Goal: Information Seeking & Learning: Learn about a topic

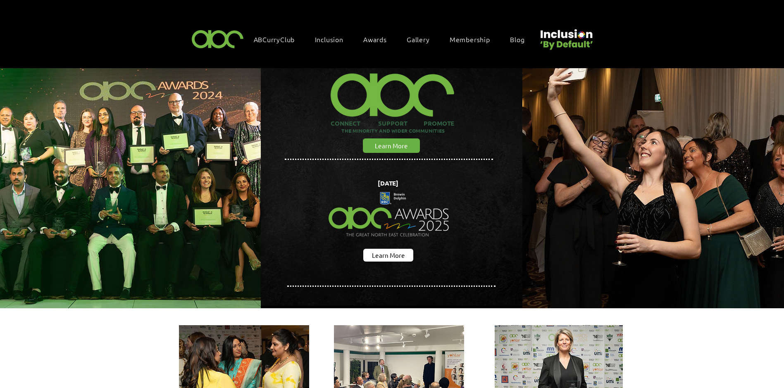
click at [366, 37] on span "Awards" at bounding box center [375, 39] width 24 height 9
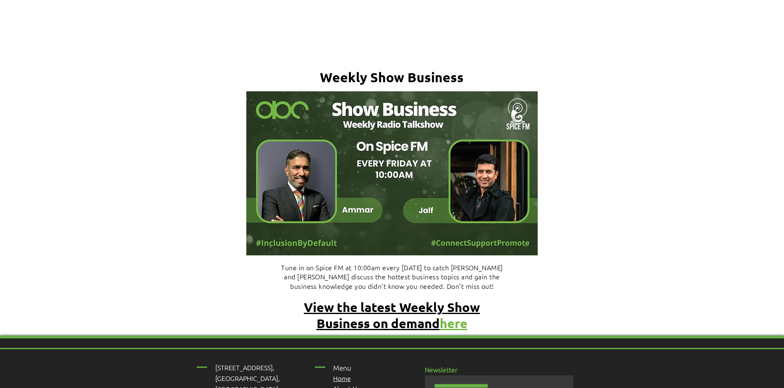
scroll to position [3439, 0]
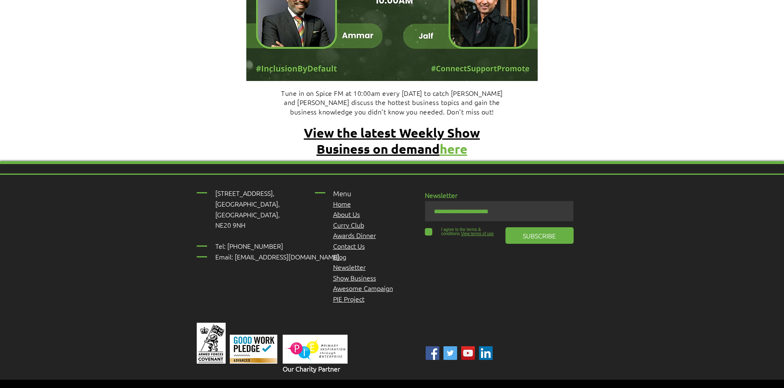
click at [338, 231] on span "Awards Dinner" at bounding box center [354, 235] width 43 height 9
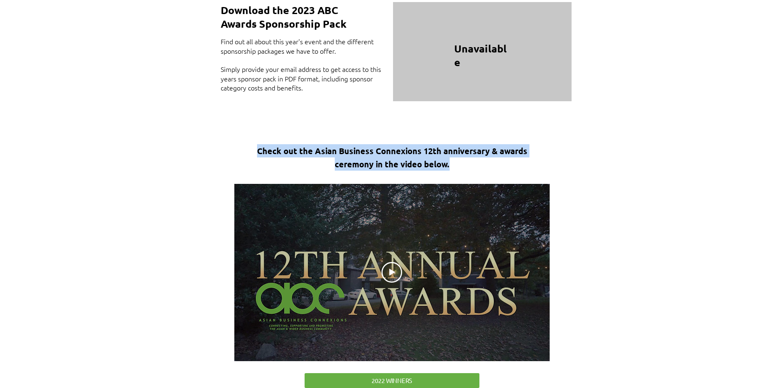
scroll to position [1198, 81]
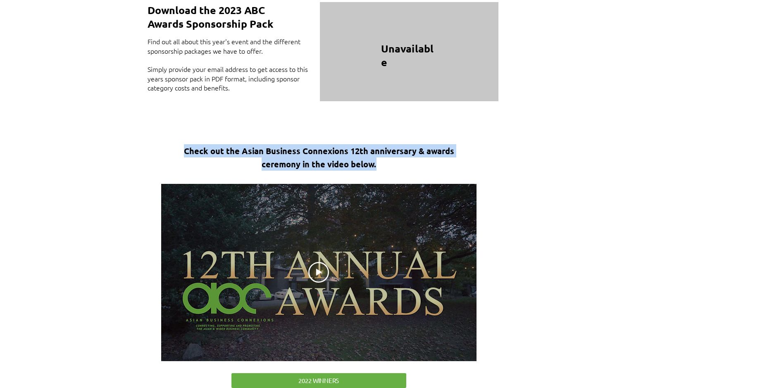
drag, startPoint x: 783, startPoint y: 197, endPoint x: 785, endPoint y: 250, distance: 52.9
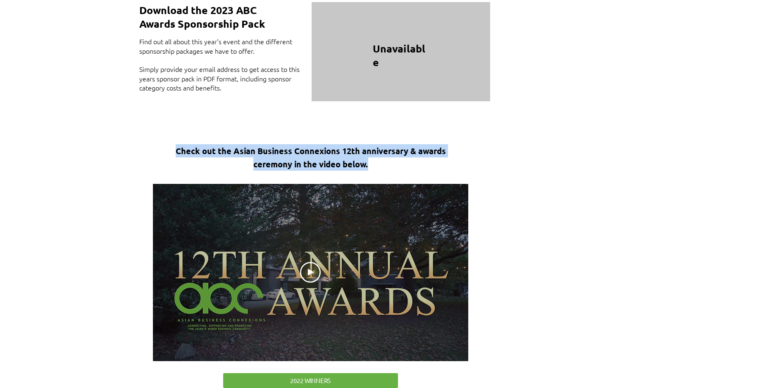
drag, startPoint x: 785, startPoint y: 250, endPoint x: 672, endPoint y: 242, distance: 113.0
click at [672, 242] on div at bounding box center [311, 260] width 784 height 278
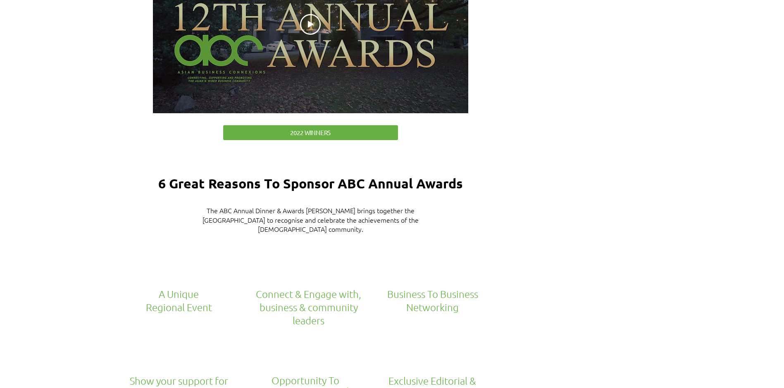
scroll to position [1322, 81]
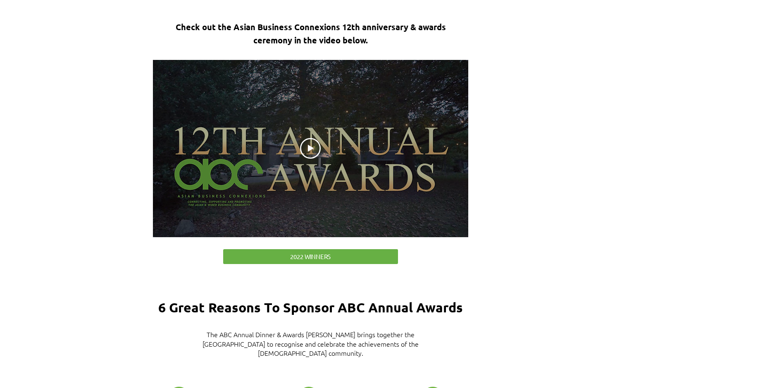
click at [295, 133] on div at bounding box center [310, 148] width 315 height 177
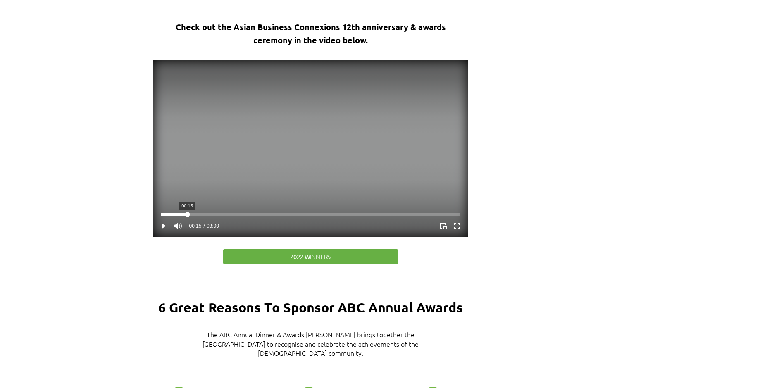
click at [187, 213] on div "Your Video Title Video Player" at bounding box center [310, 214] width 299 height 2
click at [210, 213] on div "Your Video Title Video Player" at bounding box center [310, 214] width 299 height 2
click at [224, 213] on div "Your Video Title Video Player" at bounding box center [310, 214] width 299 height 2
click at [241, 213] on div "Your Video Title Video Player" at bounding box center [310, 214] width 299 height 2
click at [250, 213] on div "Your Video Title Video Player" at bounding box center [310, 214] width 299 height 2
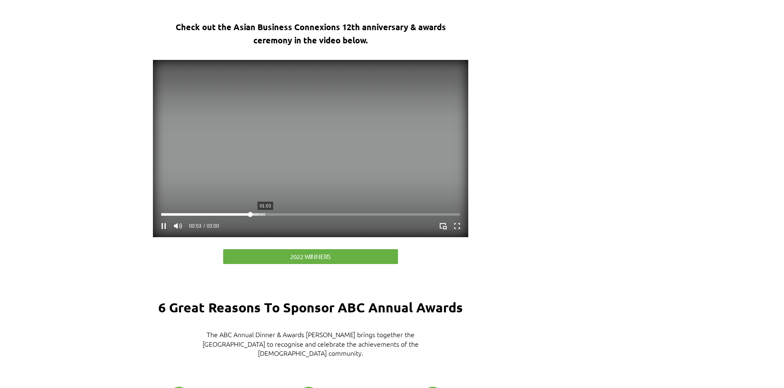
click at [265, 213] on div "Your Video Title Video Player" at bounding box center [310, 214] width 299 height 2
click at [279, 213] on div "Your Video Title Video Player" at bounding box center [310, 214] width 299 height 2
click at [293, 213] on div "Your Video Title Video Player" at bounding box center [310, 214] width 299 height 2
click at [308, 213] on div "Your Video Title Video Player" at bounding box center [310, 214] width 299 height 2
click at [317, 213] on div "Your Video Title Video Player" at bounding box center [310, 214] width 299 height 2
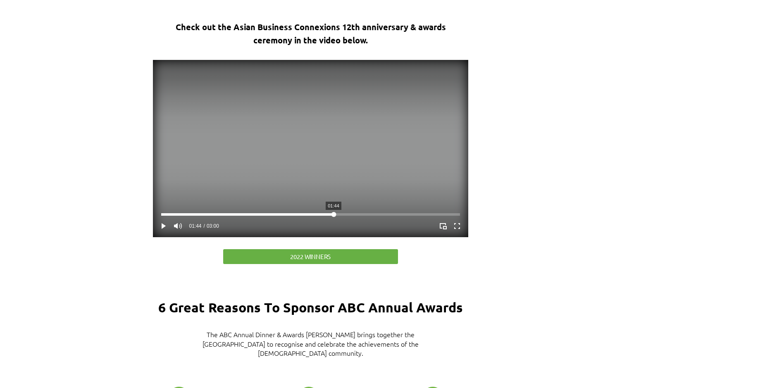
click at [333, 213] on div "Your Video Title Video Player" at bounding box center [310, 214] width 299 height 2
click at [342, 213] on div "Your Video Title Video Player" at bounding box center [310, 214] width 299 height 2
click at [365, 213] on div "Your Video Title Video Player" at bounding box center [310, 214] width 299 height 2
click at [384, 213] on div "Your Video Title Video Player" at bounding box center [310, 214] width 299 height 2
click at [403, 213] on div "Your Video Title Video Player" at bounding box center [310, 214] width 299 height 2
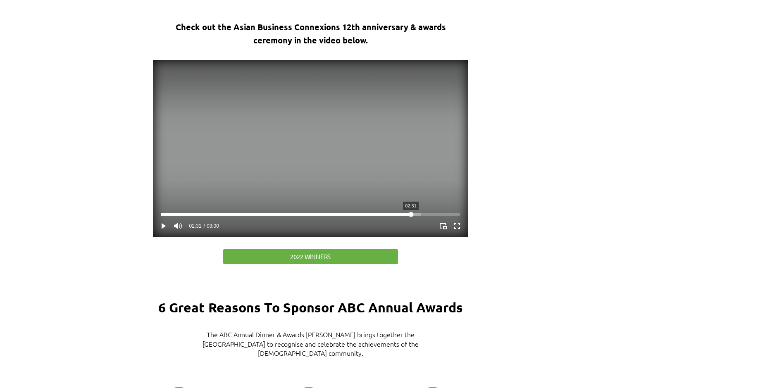
click at [411, 211] on div "Your Video Title Video Player" at bounding box center [310, 214] width 299 height 7
click at [335, 171] on video "Your Video Title Video Player" at bounding box center [310, 148] width 315 height 177
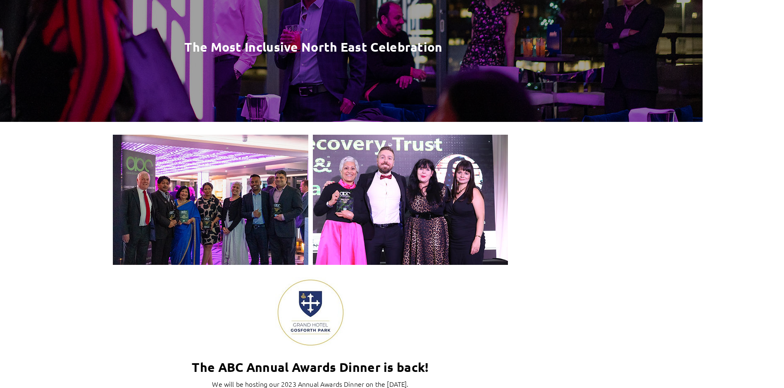
scroll to position [0, 81]
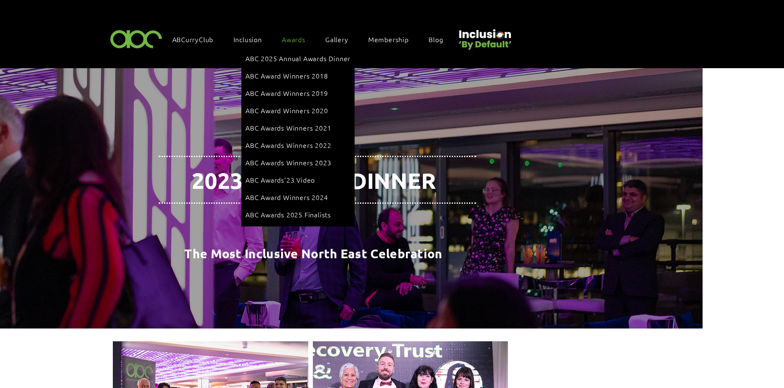
click at [298, 43] on div "Awards" at bounding box center [298, 39] width 40 height 17
click at [295, 189] on link "ABC Award Winners 2024" at bounding box center [297, 197] width 105 height 16
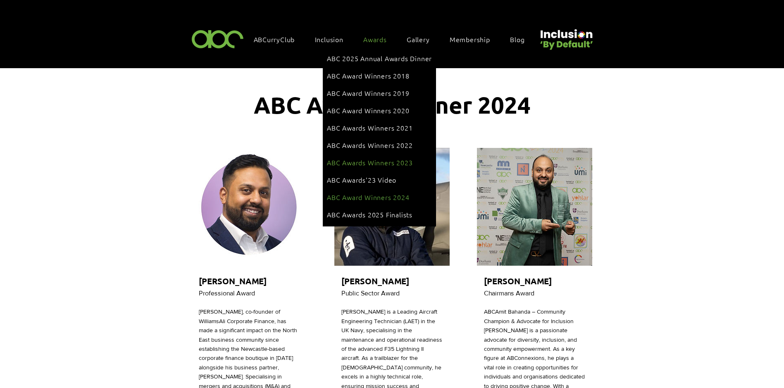
click at [387, 155] on link "ABC Awards Winners 2023" at bounding box center [379, 163] width 105 height 16
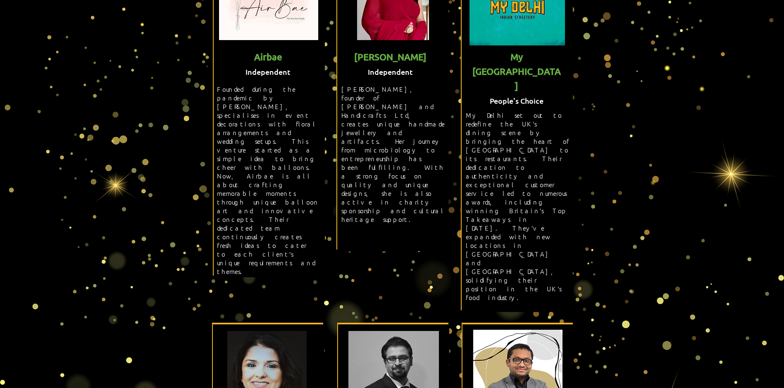
scroll to position [1777, 0]
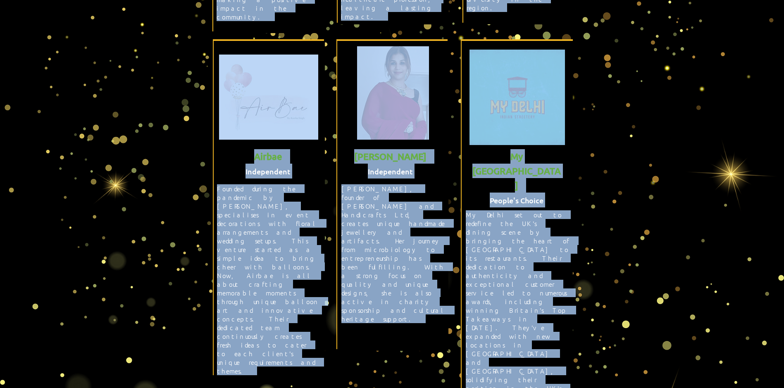
drag, startPoint x: 782, startPoint y: 289, endPoint x: 683, endPoint y: -23, distance: 327.5
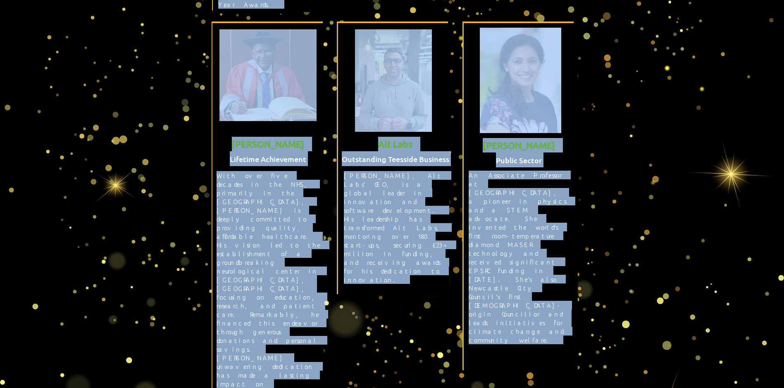
scroll to position [0, 0]
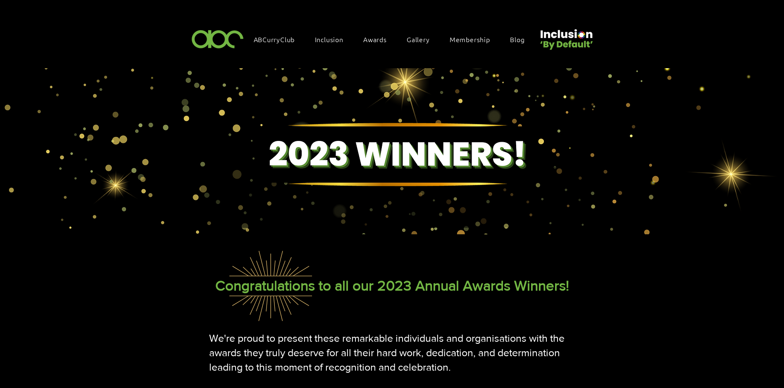
click at [668, 104] on div "main content" at bounding box center [392, 151] width 784 height 166
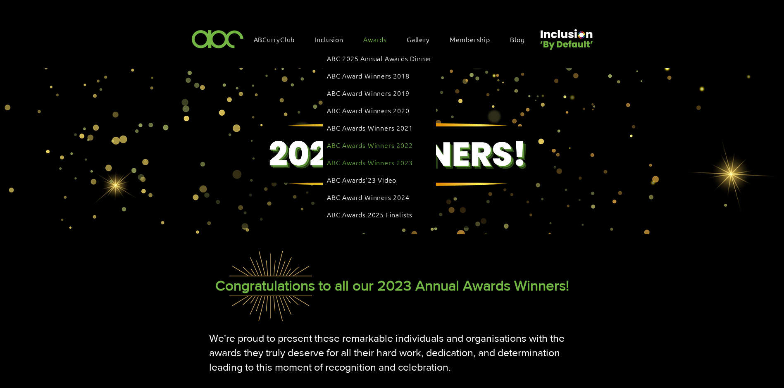
click at [379, 140] on span "ABC Awards Winners 2022" at bounding box center [370, 144] width 86 height 9
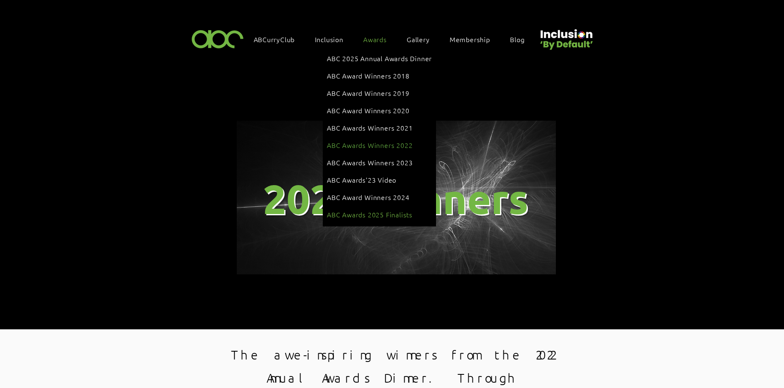
click at [380, 210] on span "ABC Awards 2025 Finalists" at bounding box center [370, 214] width 86 height 9
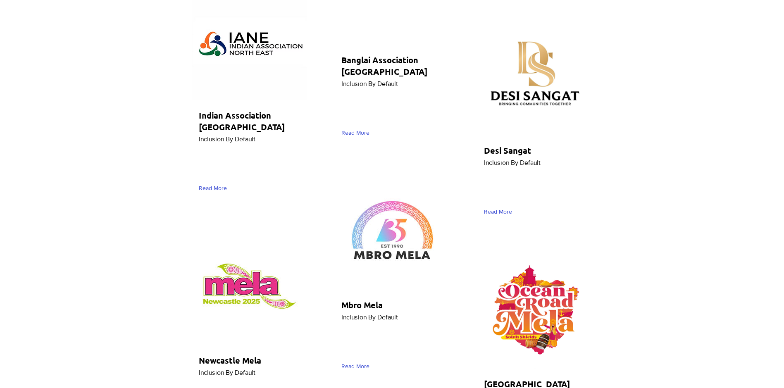
scroll to position [4339, 0]
